Goal: Transaction & Acquisition: Purchase product/service

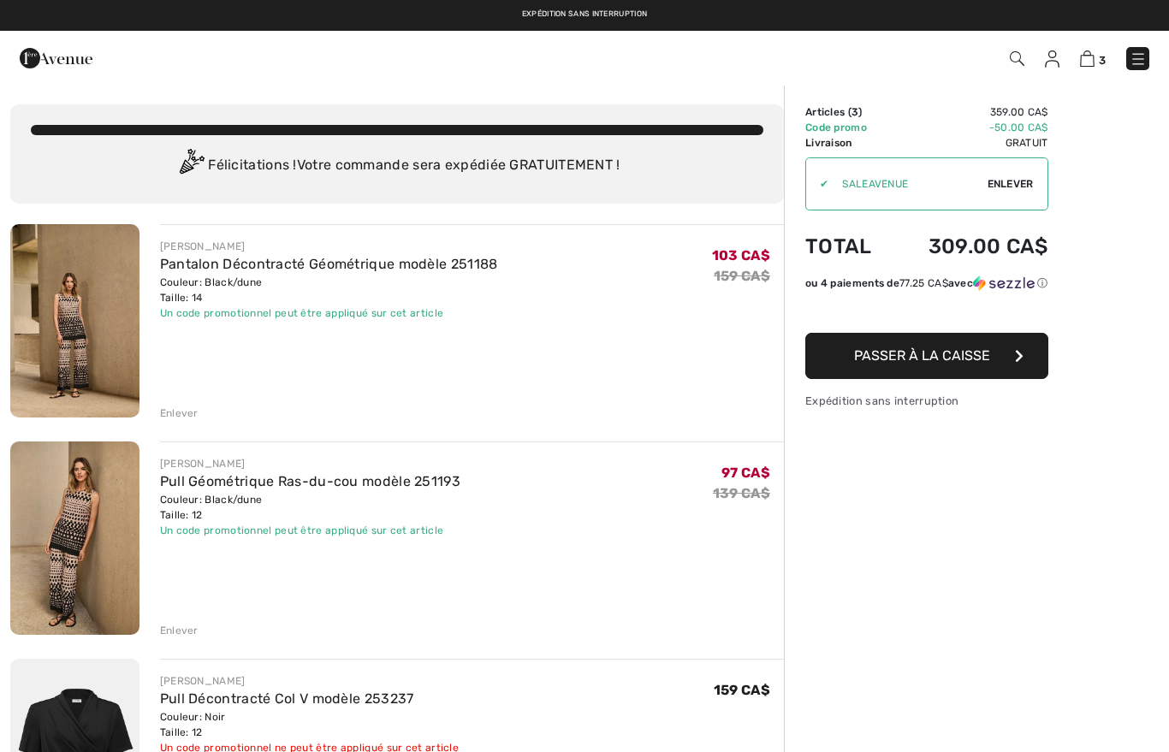
click at [929, 363] on span "Passer à la caisse" at bounding box center [922, 356] width 136 height 16
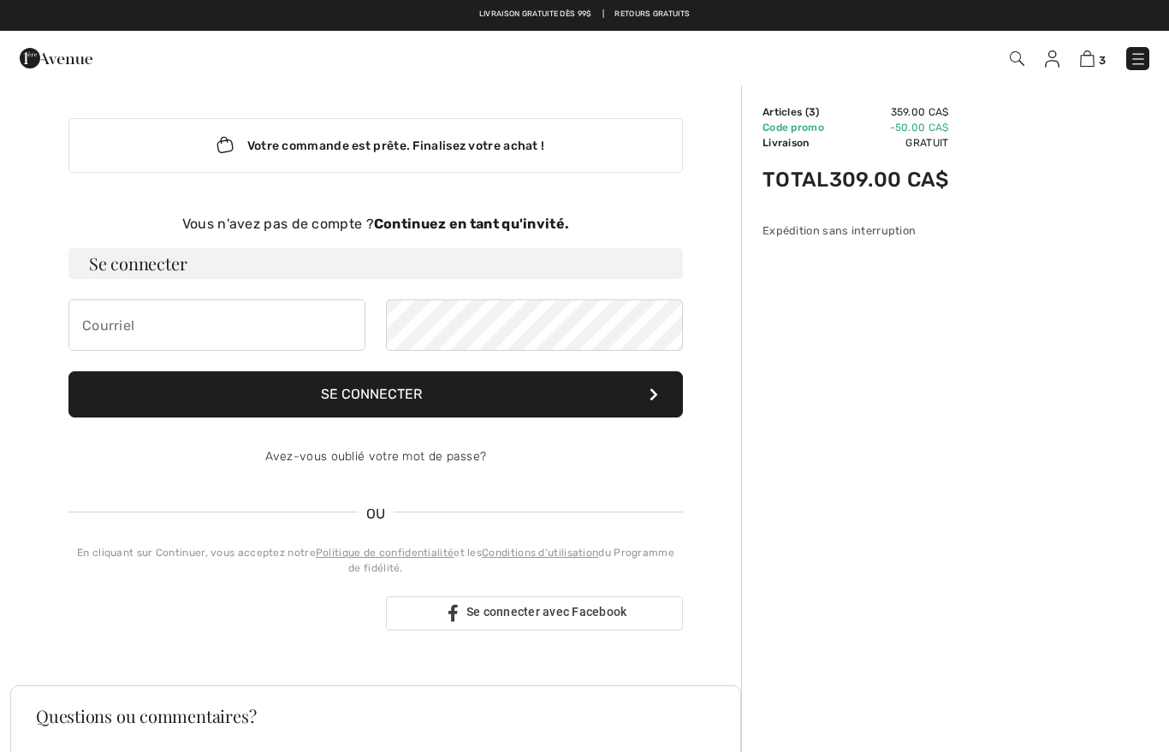
click at [440, 229] on strong "Continuez en tant qu'invité." at bounding box center [471, 224] width 195 height 16
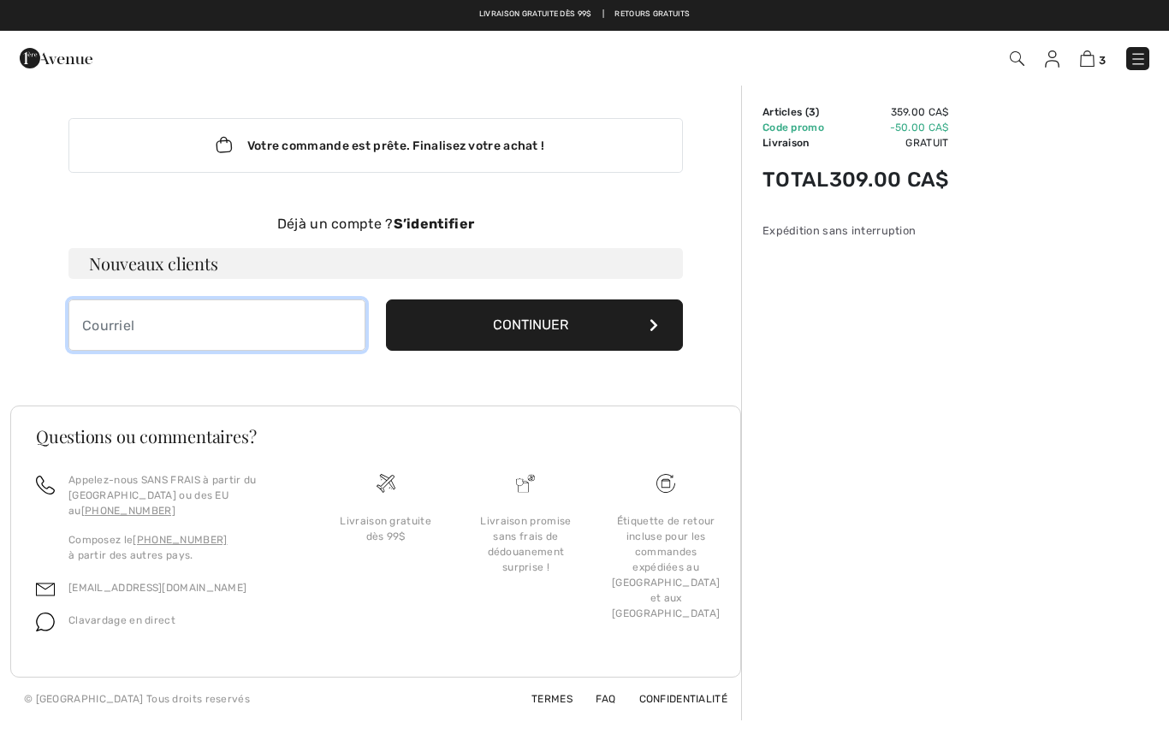
click at [140, 340] on input "email" at bounding box center [216, 325] width 297 height 51
type input "[EMAIL_ADDRESS][DOMAIN_NAME]"
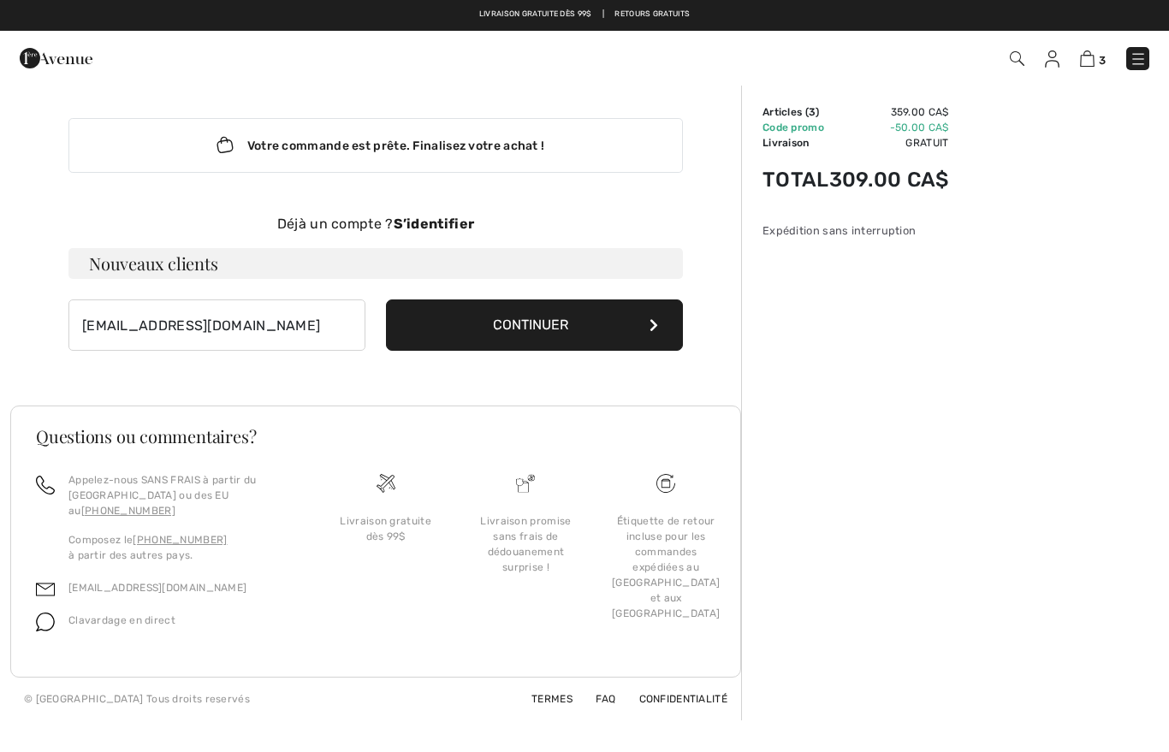
click at [518, 312] on button "Continuer" at bounding box center [534, 325] width 297 height 51
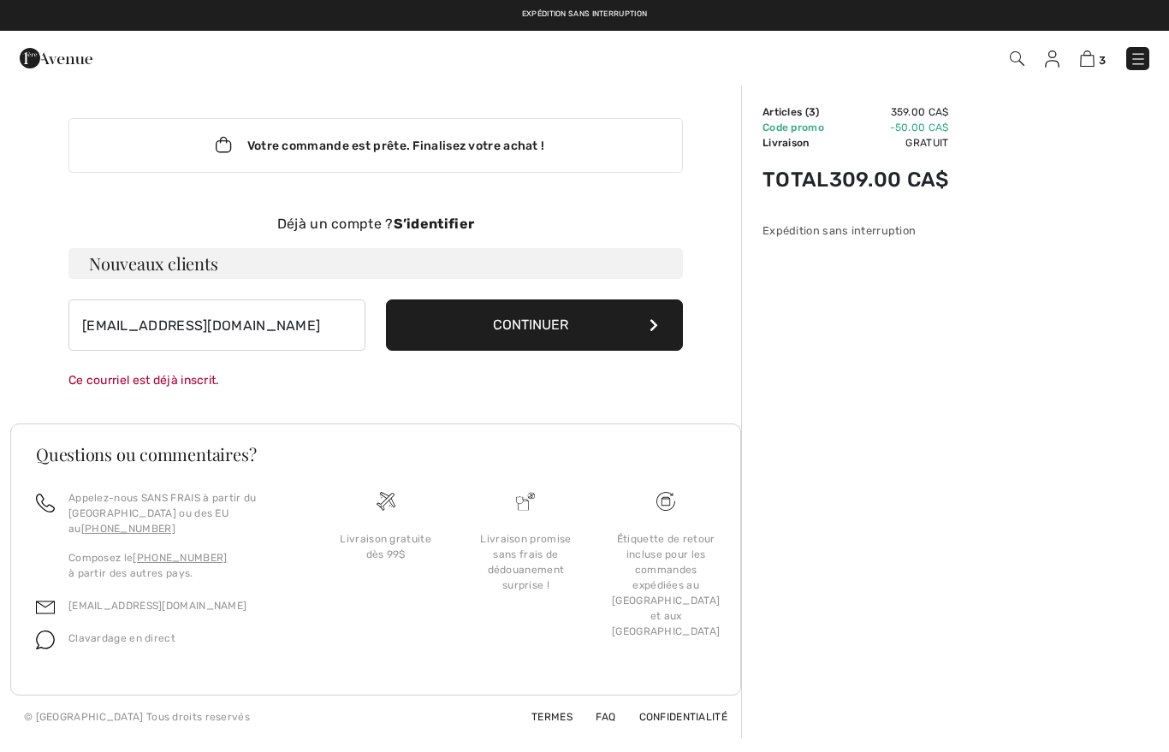
click at [532, 318] on button "Continuer" at bounding box center [534, 325] width 297 height 51
click at [521, 336] on button "Continuer" at bounding box center [534, 325] width 297 height 51
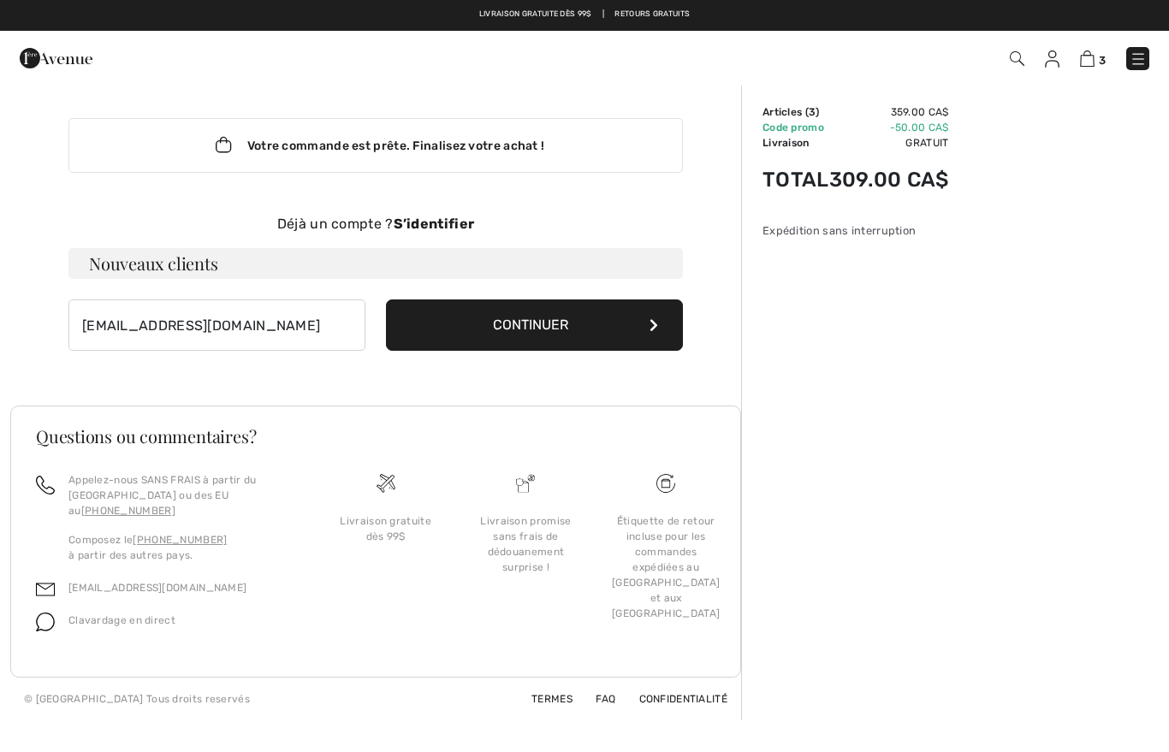
click at [524, 319] on button "Continuer" at bounding box center [534, 325] width 297 height 51
click at [520, 324] on button "Continuer" at bounding box center [534, 325] width 297 height 51
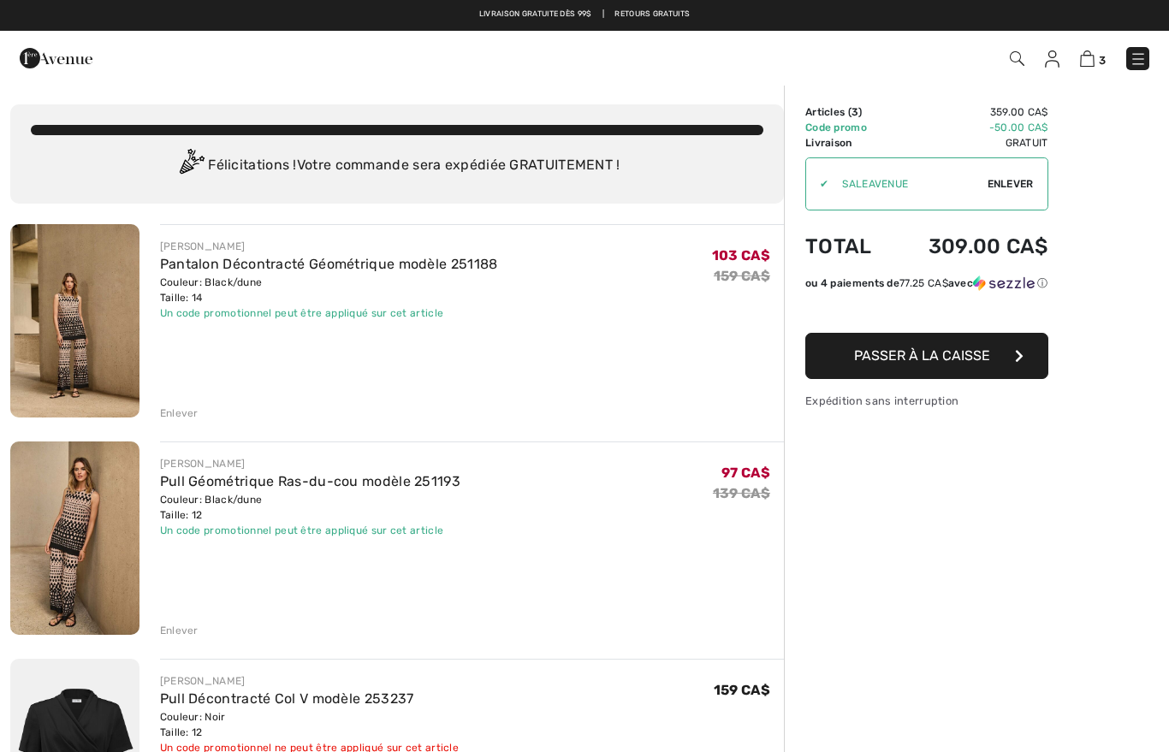
click at [938, 358] on span "Passer à la caisse" at bounding box center [922, 356] width 136 height 16
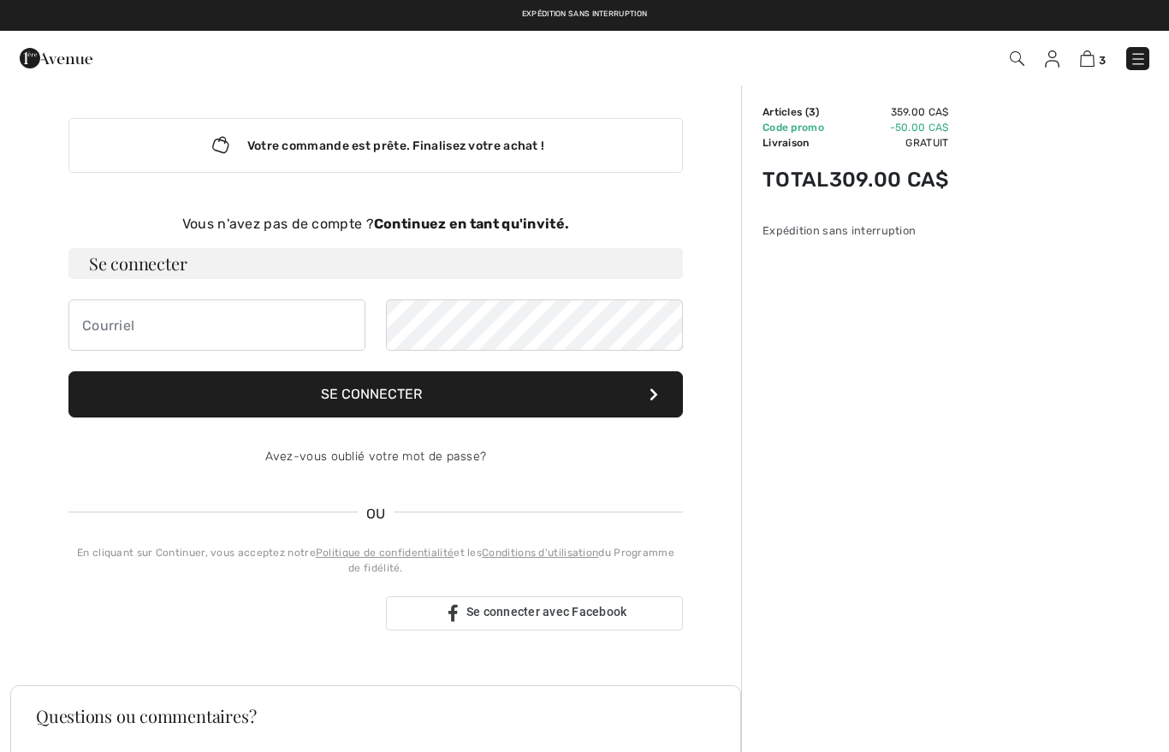
click at [507, 226] on strong "Continuez en tant qu'invité." at bounding box center [471, 224] width 195 height 16
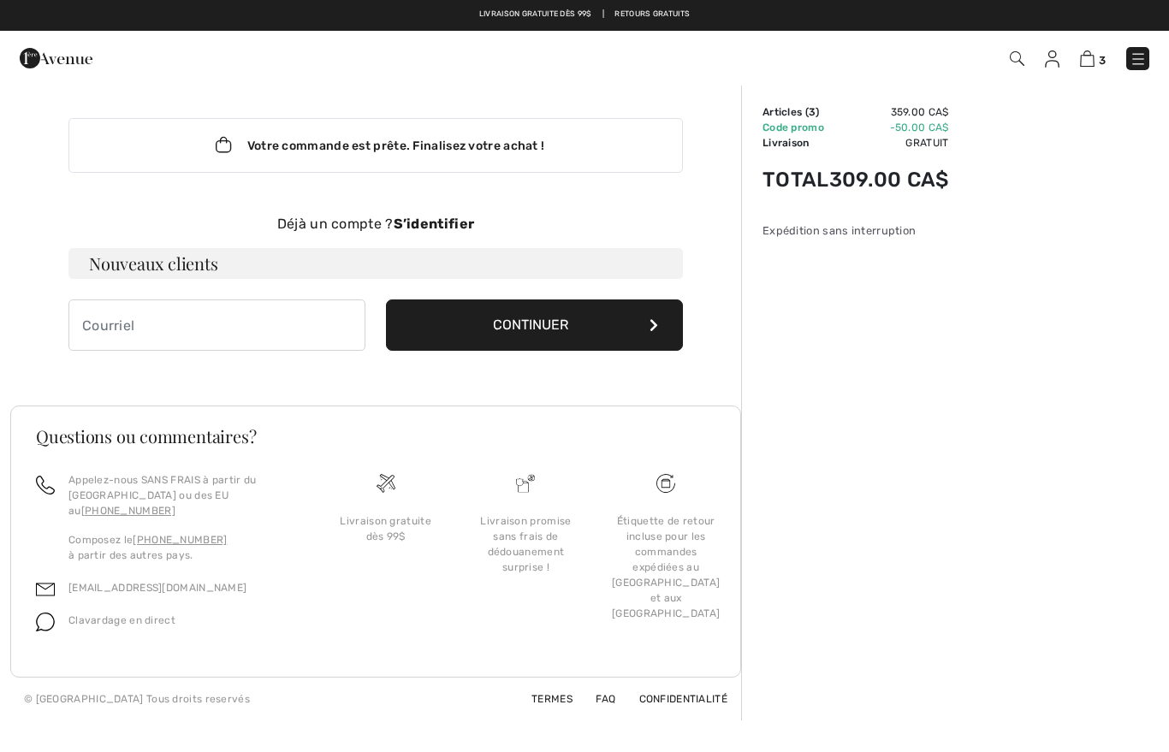
click at [332, 217] on div "Déjà un compte ? S’identifier" at bounding box center [375, 224] width 615 height 21
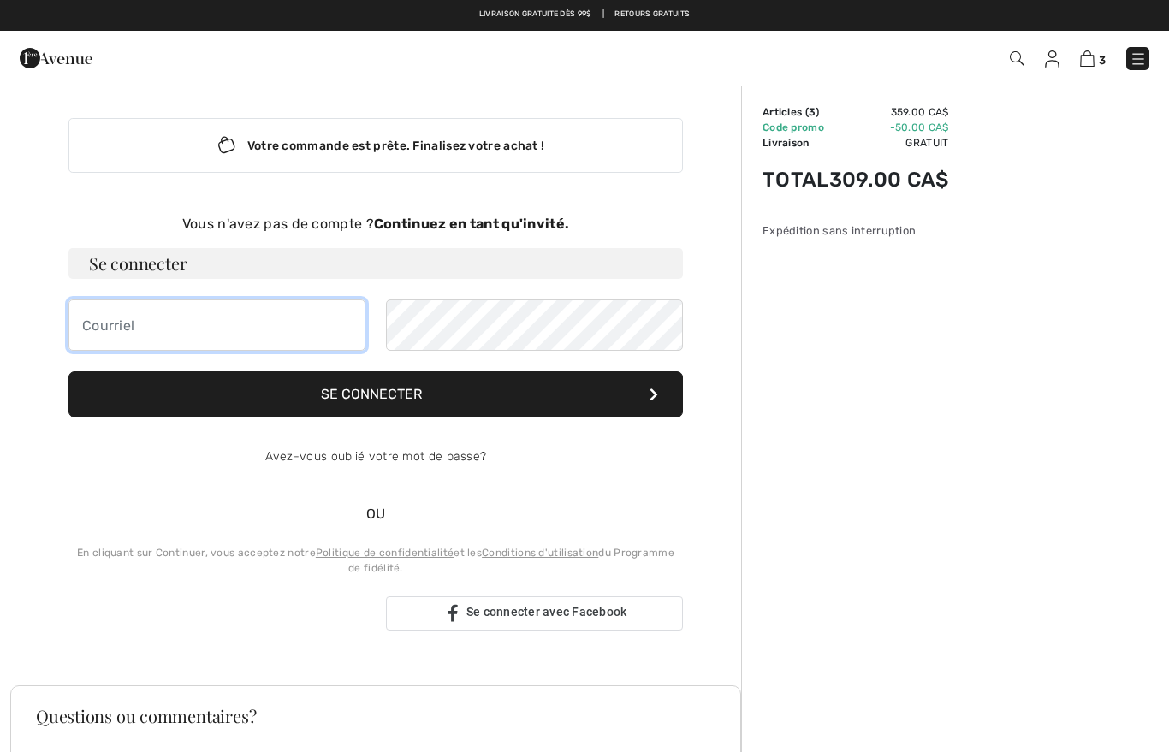
click at [120, 333] on input "email" at bounding box center [216, 325] width 297 height 51
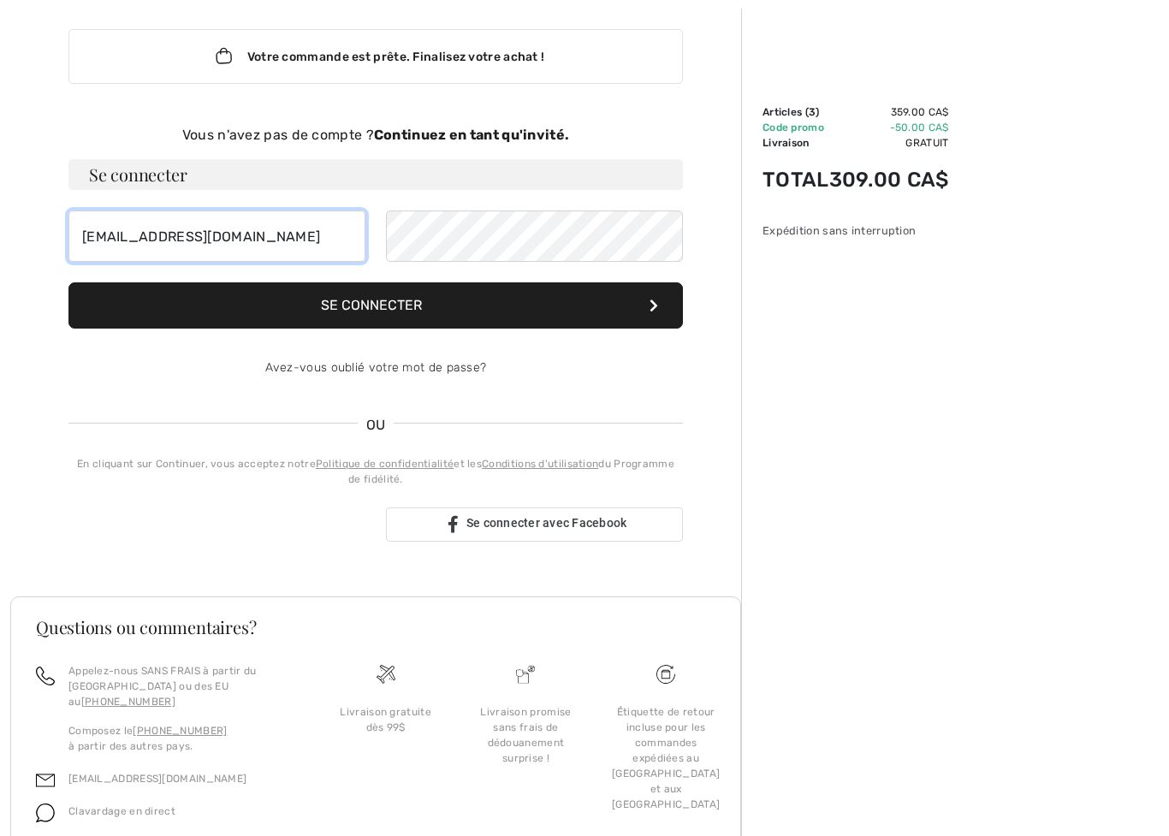
scroll to position [88, 0]
type input "[EMAIL_ADDRESS][DOMAIN_NAME]"
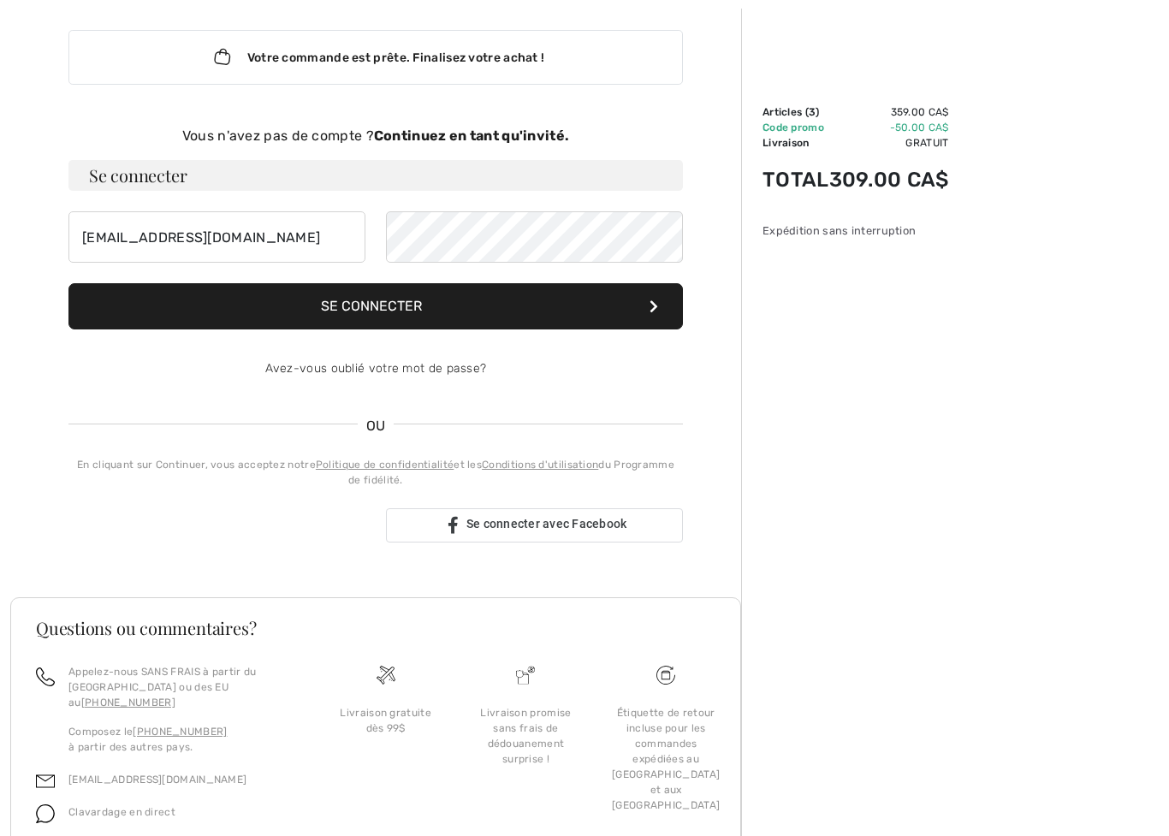
click at [642, 304] on button "Se connecter" at bounding box center [375, 306] width 615 height 46
